Goal: Task Accomplishment & Management: Use online tool/utility

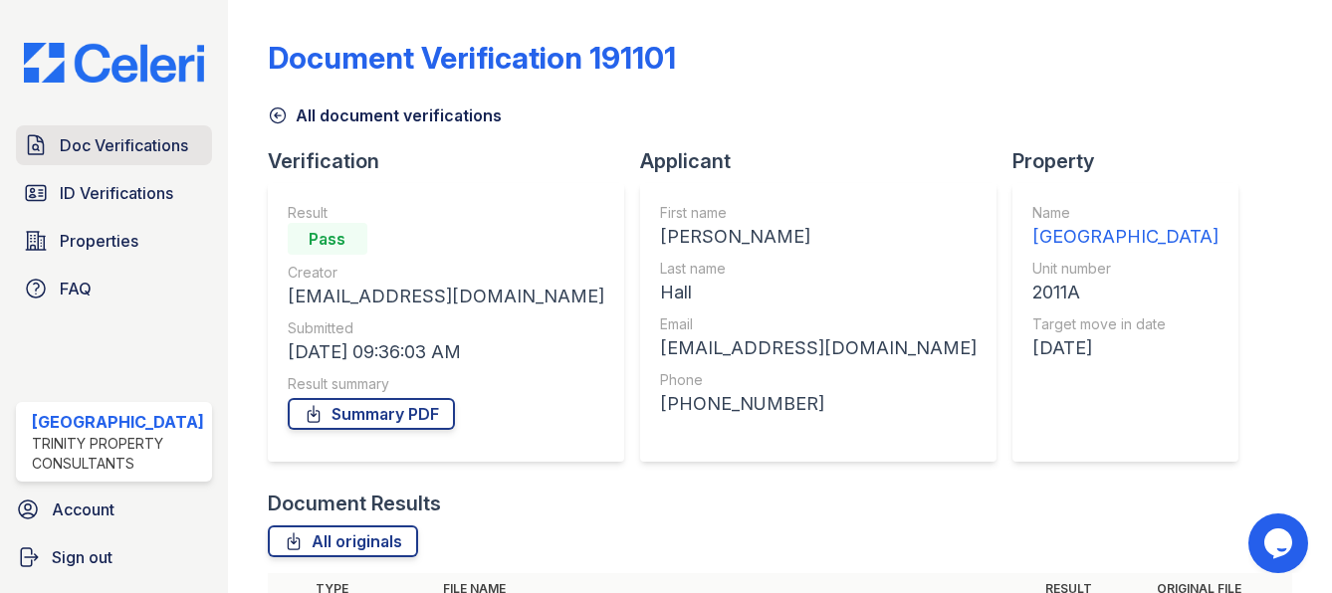
click at [118, 150] on span "Doc Verifications" at bounding box center [124, 145] width 128 height 24
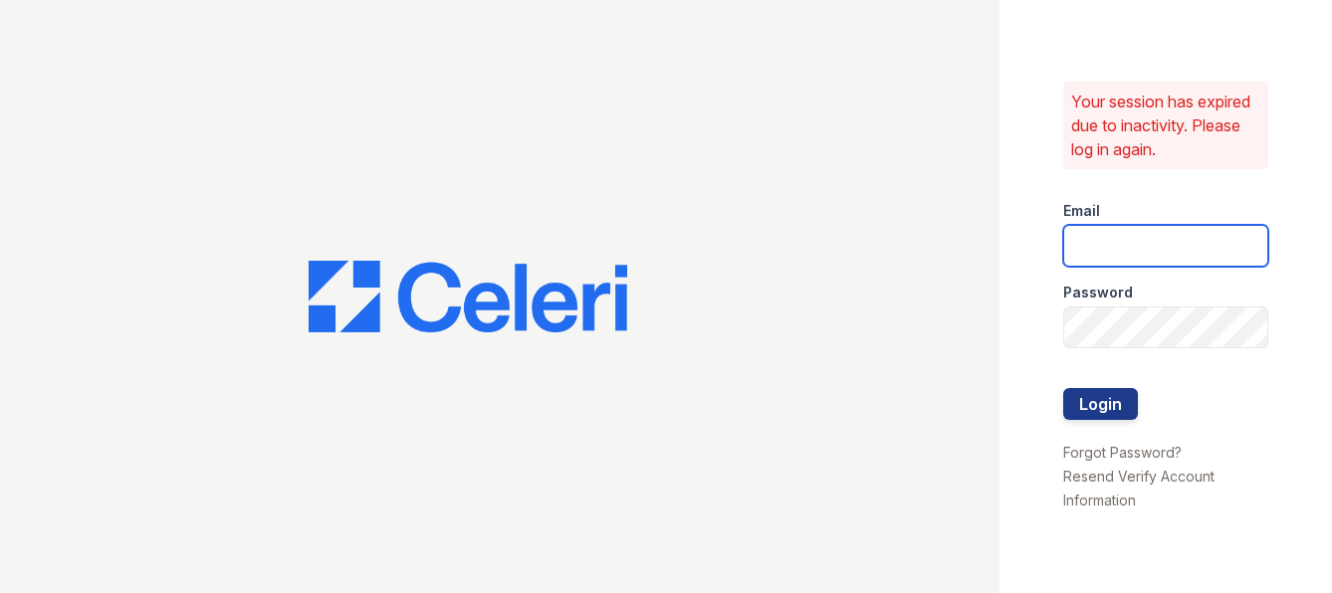
type input "[EMAIL_ADDRESS][DOMAIN_NAME]"
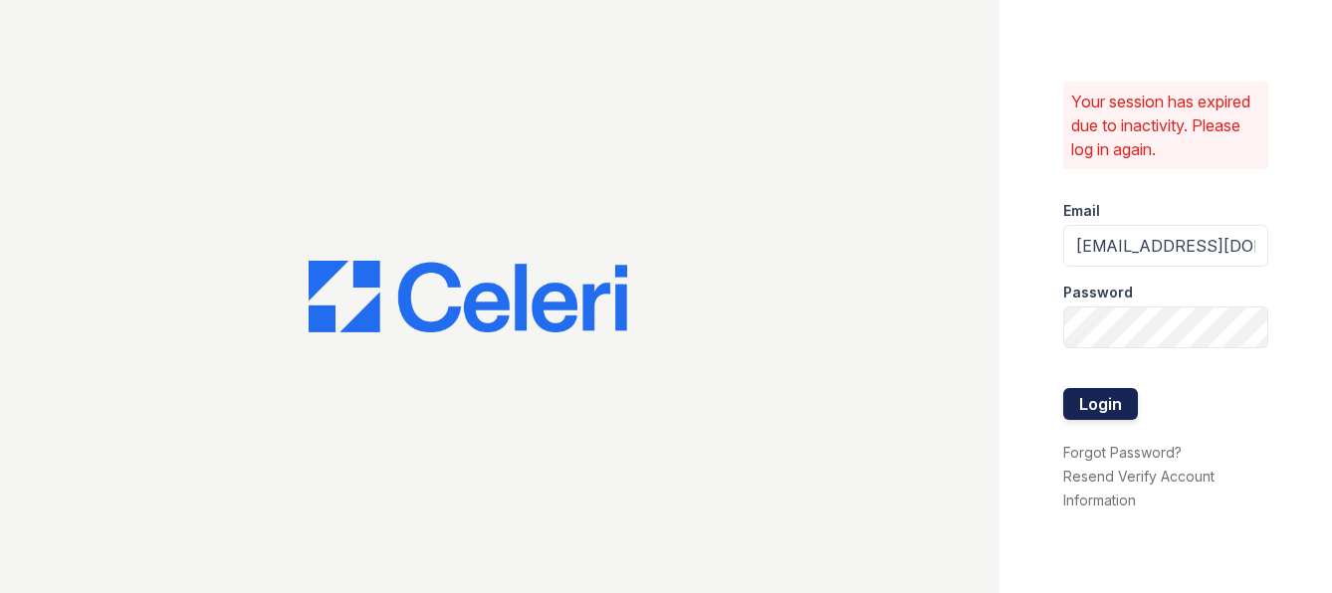
click at [1108, 405] on button "Login" at bounding box center [1100, 404] width 75 height 32
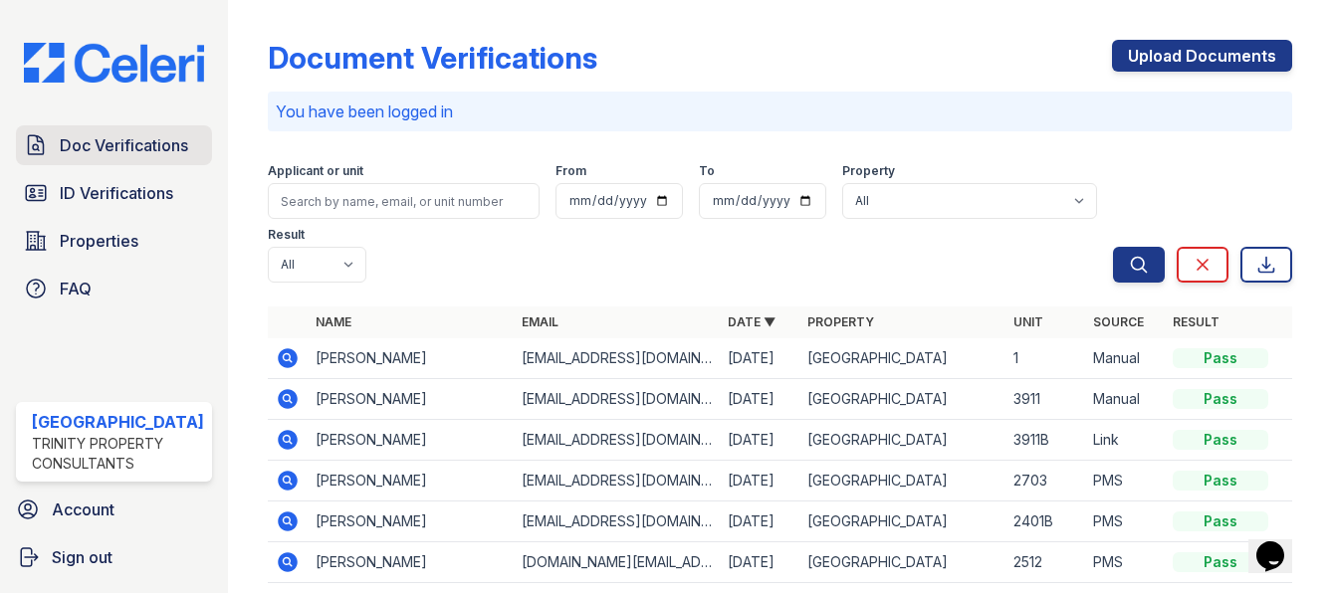
click at [127, 143] on span "Doc Verifications" at bounding box center [124, 145] width 128 height 24
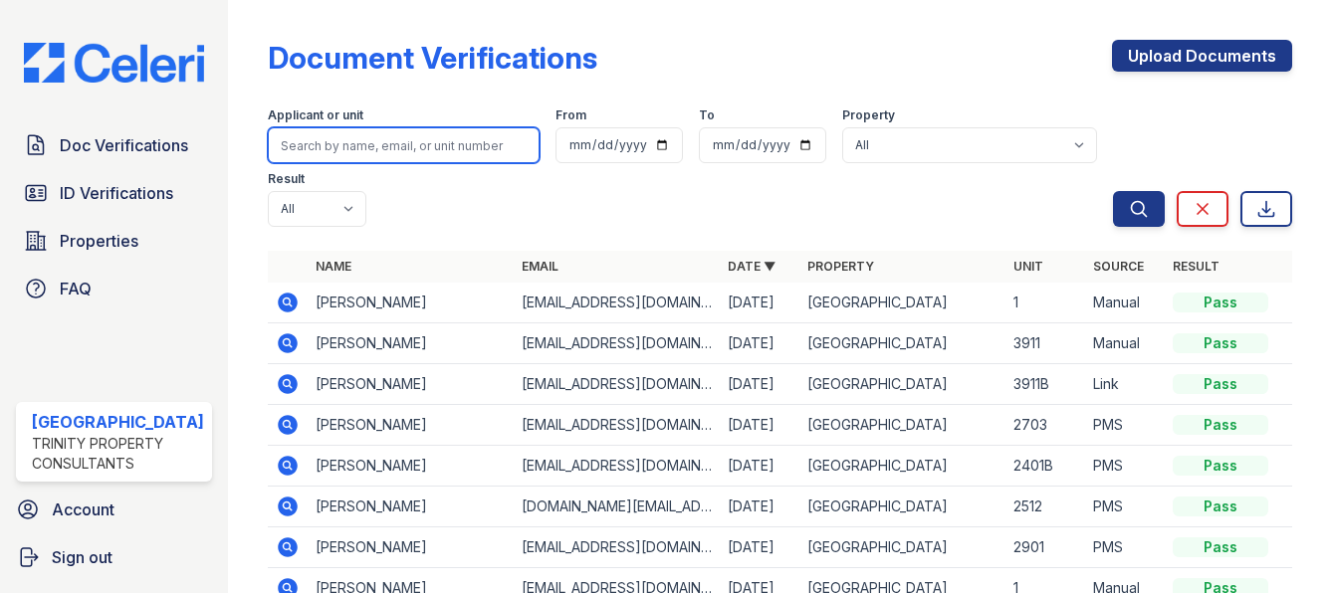
click at [433, 146] on input "search" at bounding box center [404, 145] width 272 height 36
type input "cassandra"
click at [1113, 191] on button "Search" at bounding box center [1139, 209] width 52 height 36
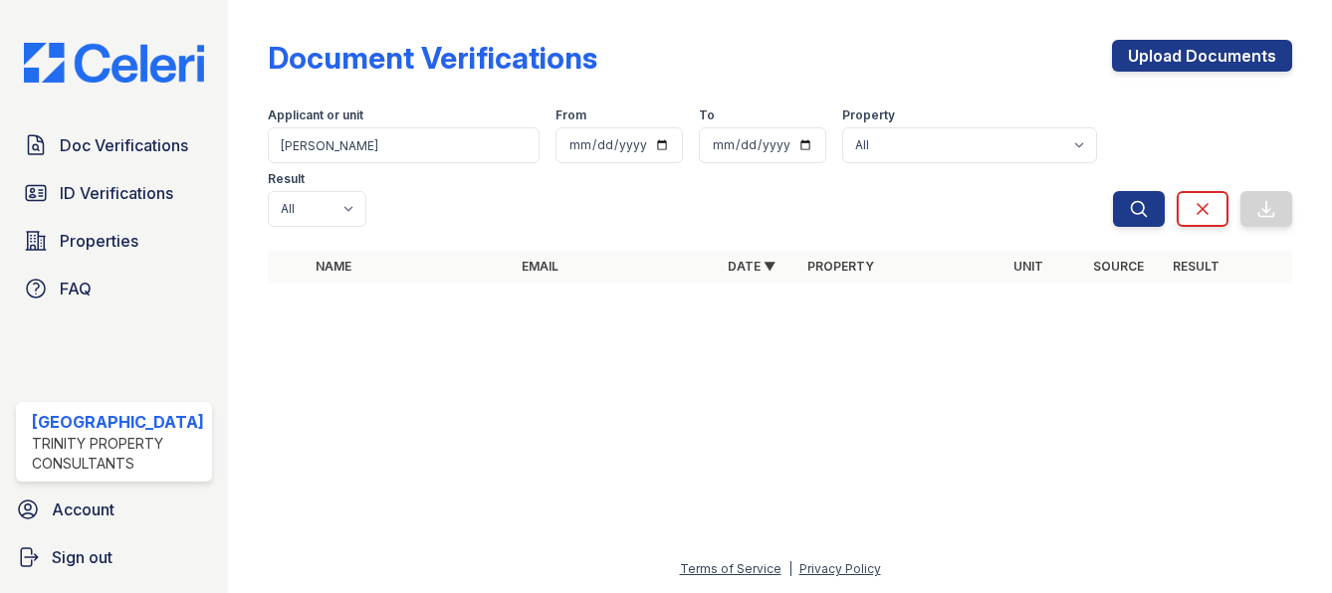
click at [1040, 462] on div at bounding box center [780, 446] width 1040 height 223
